Goal: Navigation & Orientation: Find specific page/section

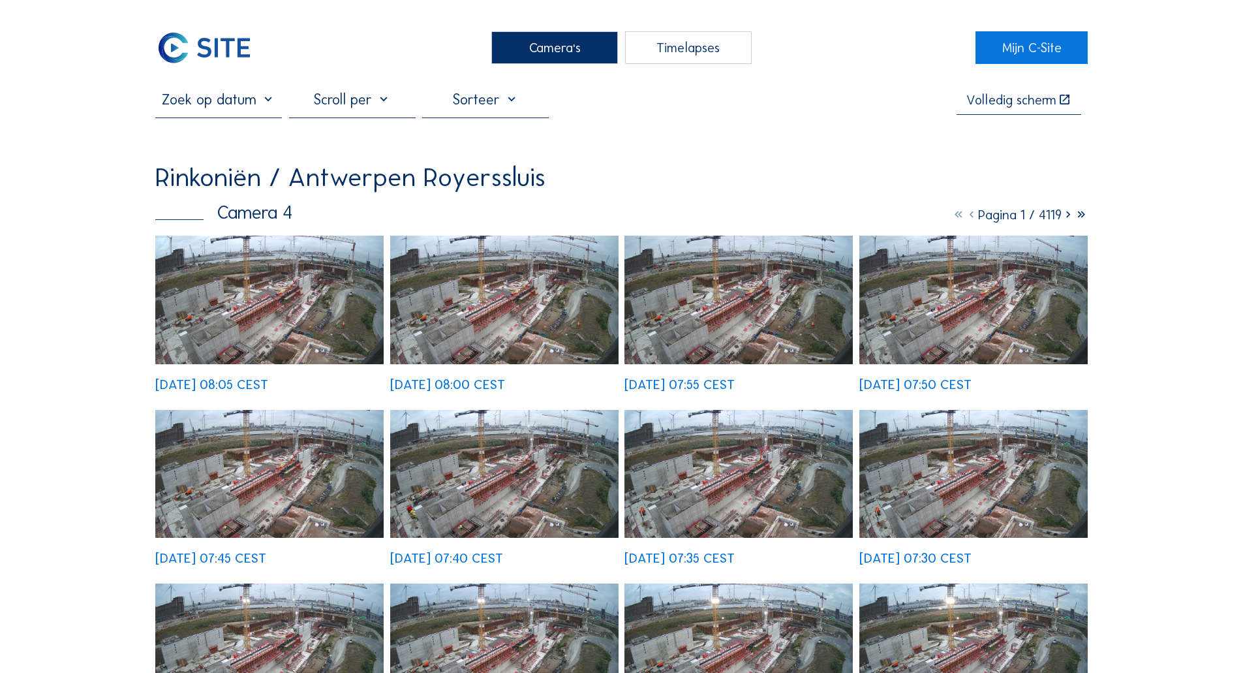
click at [288, 286] on img at bounding box center [269, 300] width 228 height 129
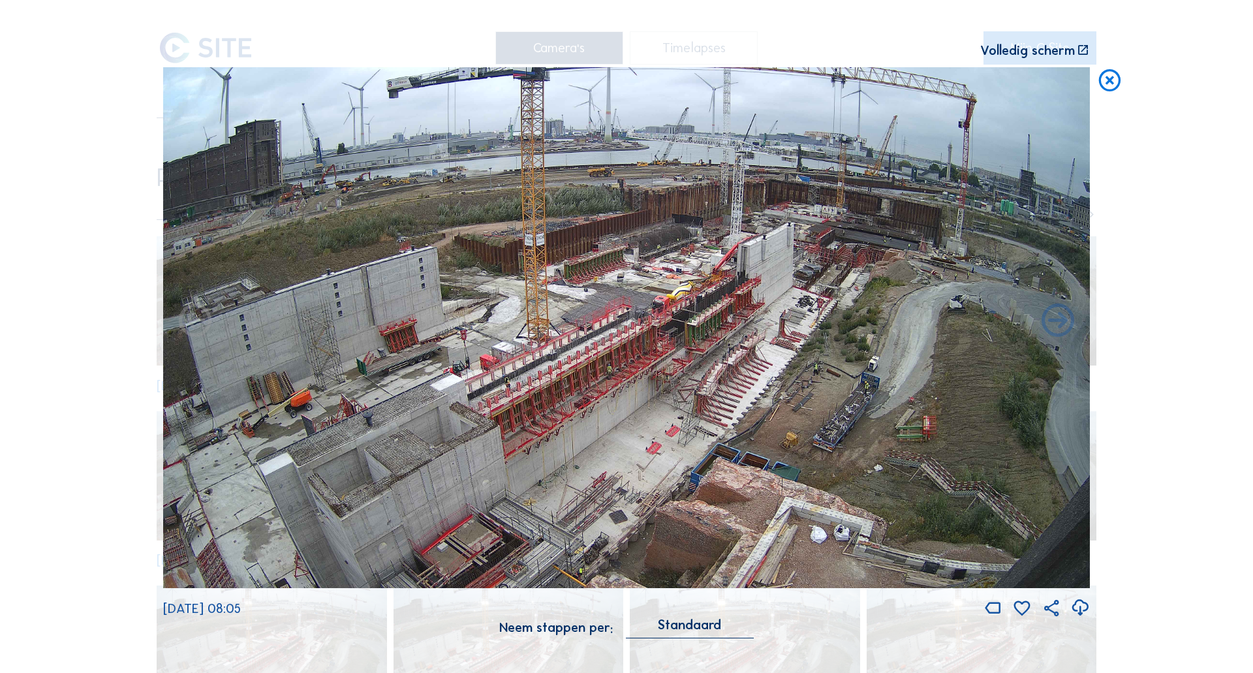
click at [877, 237] on img at bounding box center [626, 327] width 927 height 521
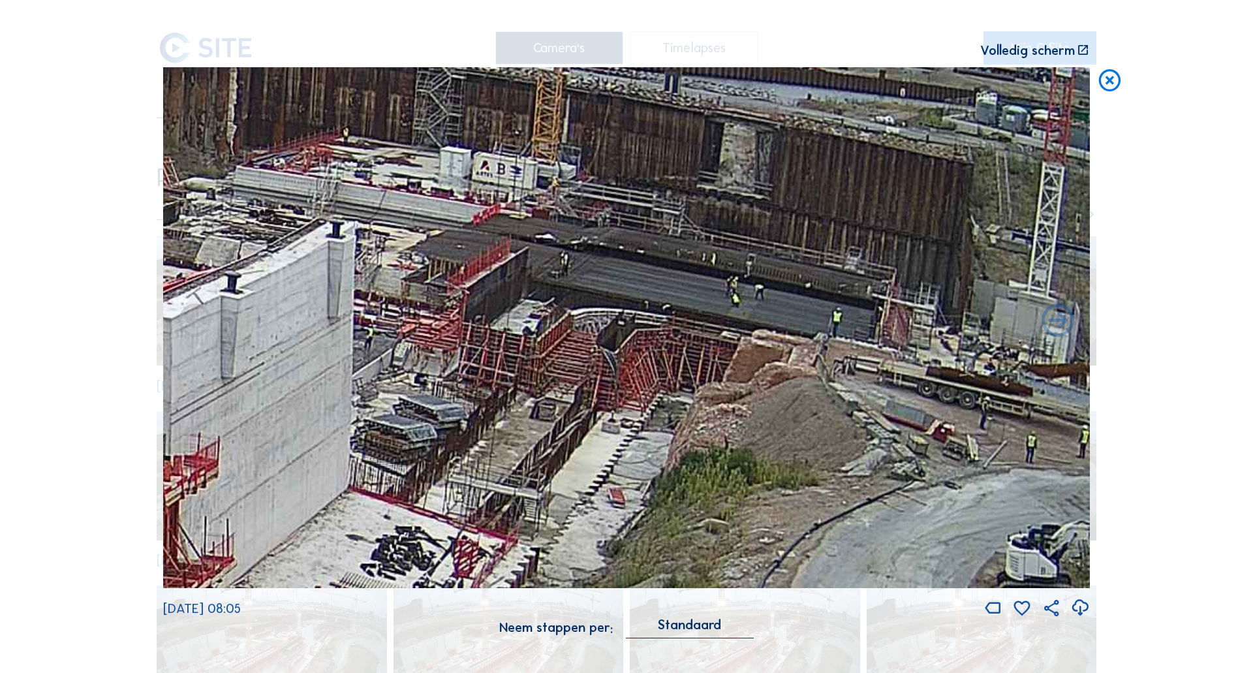
drag, startPoint x: 698, startPoint y: 298, endPoint x: 684, endPoint y: 303, distance: 15.1
click at [684, 303] on img at bounding box center [626, 327] width 927 height 521
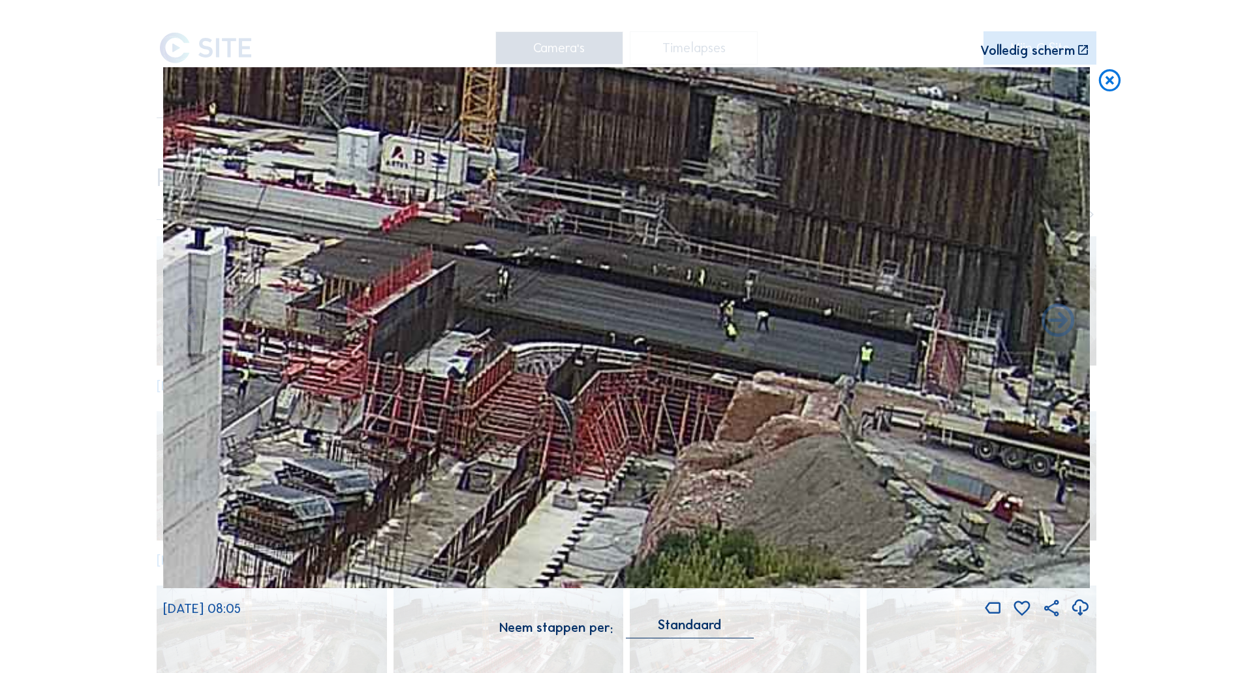
drag, startPoint x: 692, startPoint y: 318, endPoint x: 683, endPoint y: 351, distance: 33.9
click at [683, 351] on img at bounding box center [626, 327] width 927 height 521
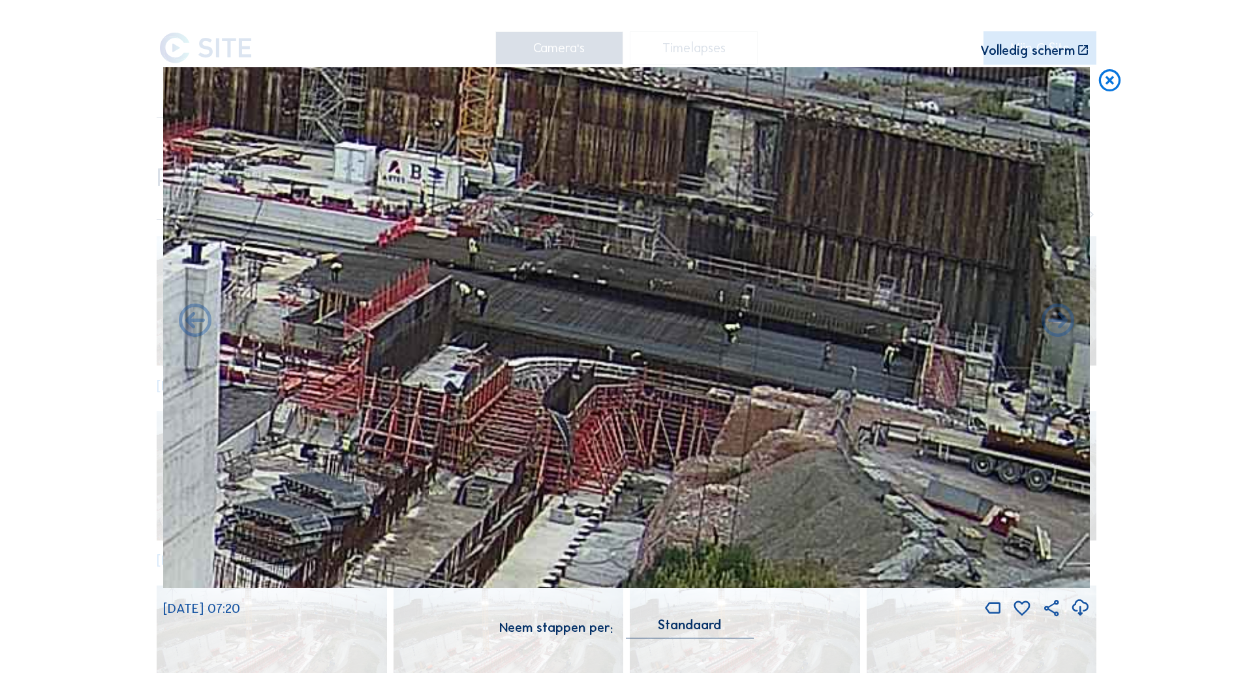
click at [1109, 81] on icon at bounding box center [1109, 80] width 26 height 27
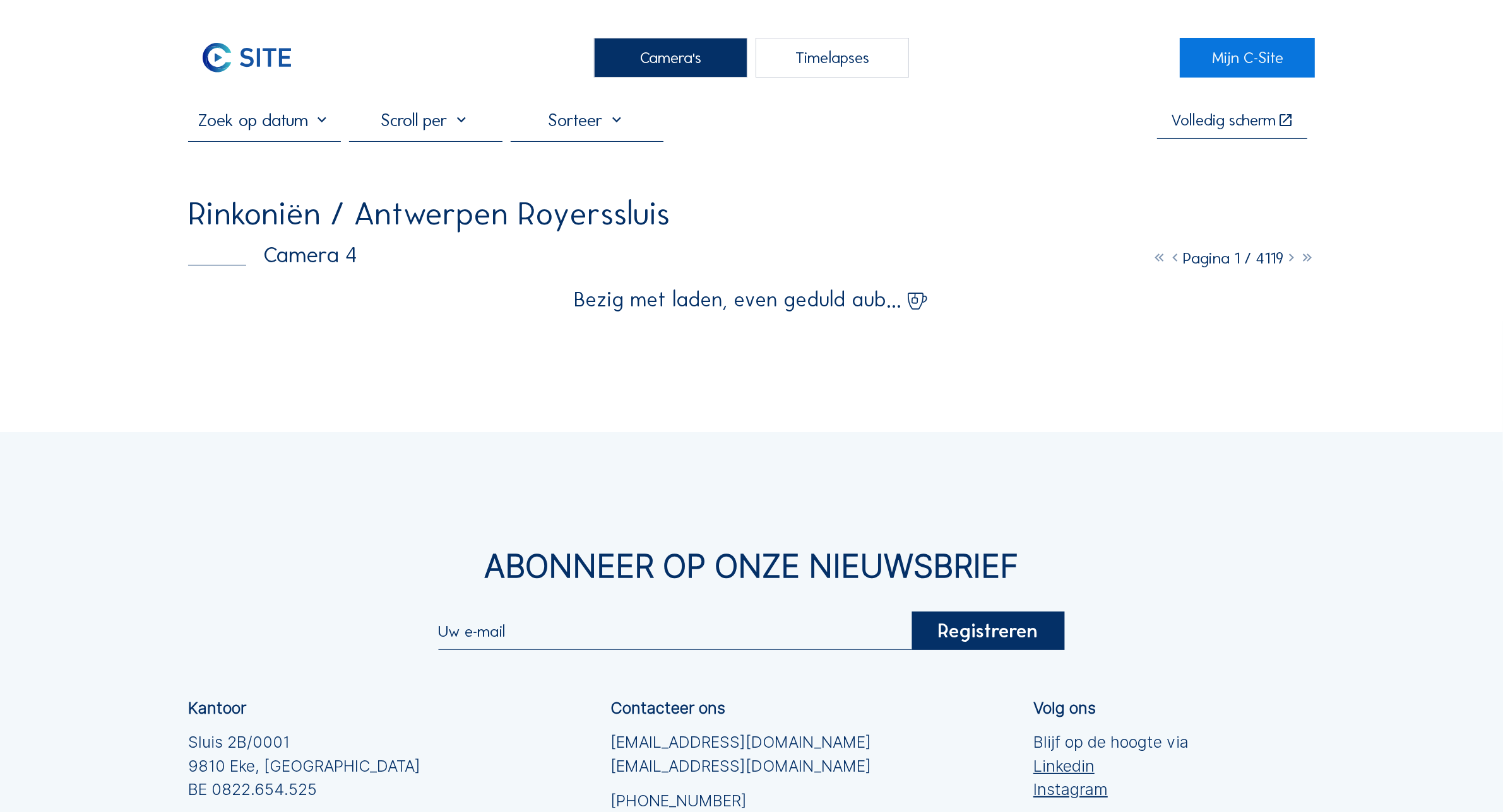
drag, startPoint x: 616, startPoint y: 64, endPoint x: 616, endPoint y: 36, distance: 28.0
click at [616, 64] on div "Camera's" at bounding box center [670, 57] width 154 height 40
